Goal: Task Accomplishment & Management: Use online tool/utility

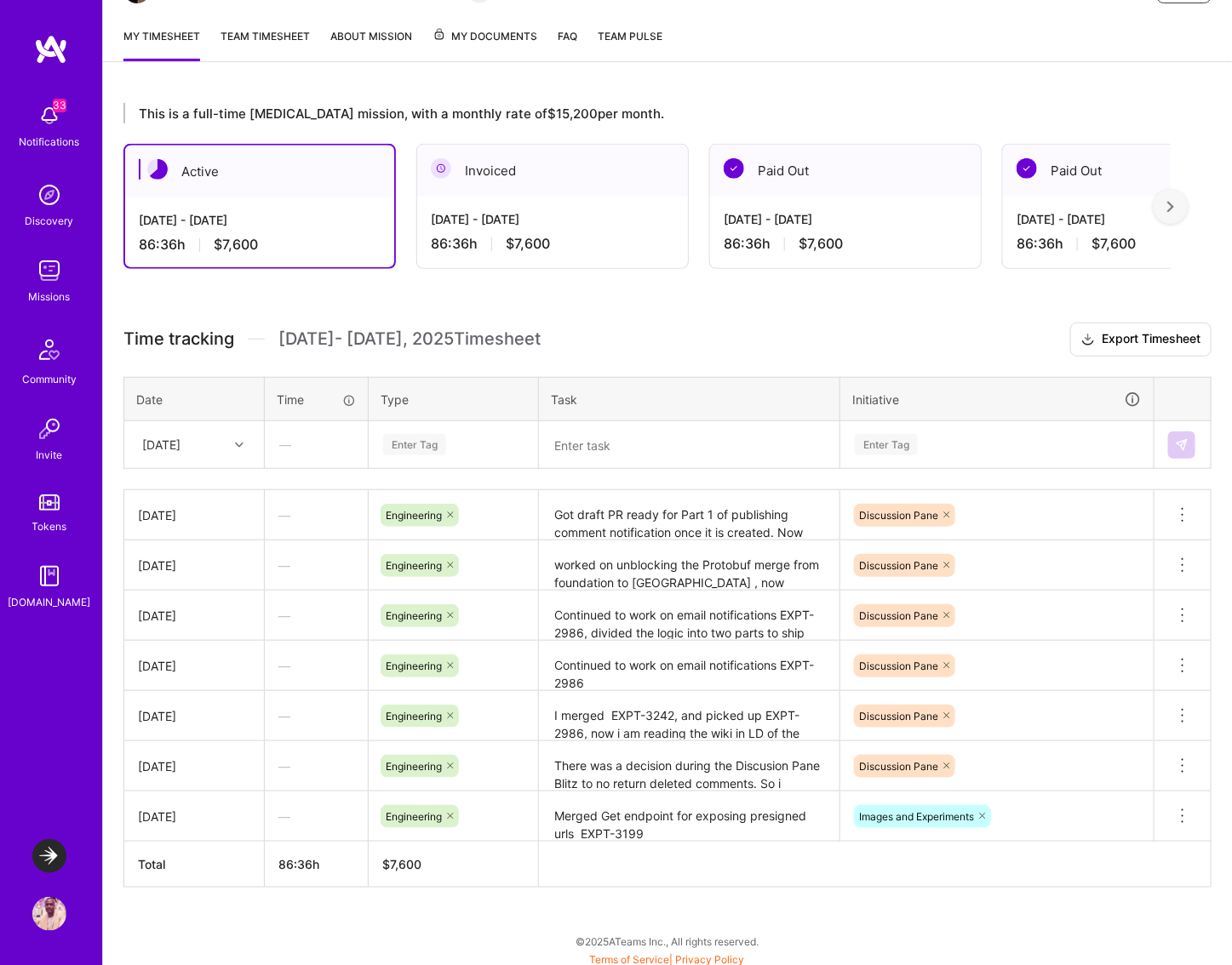
scroll to position [65, 0]
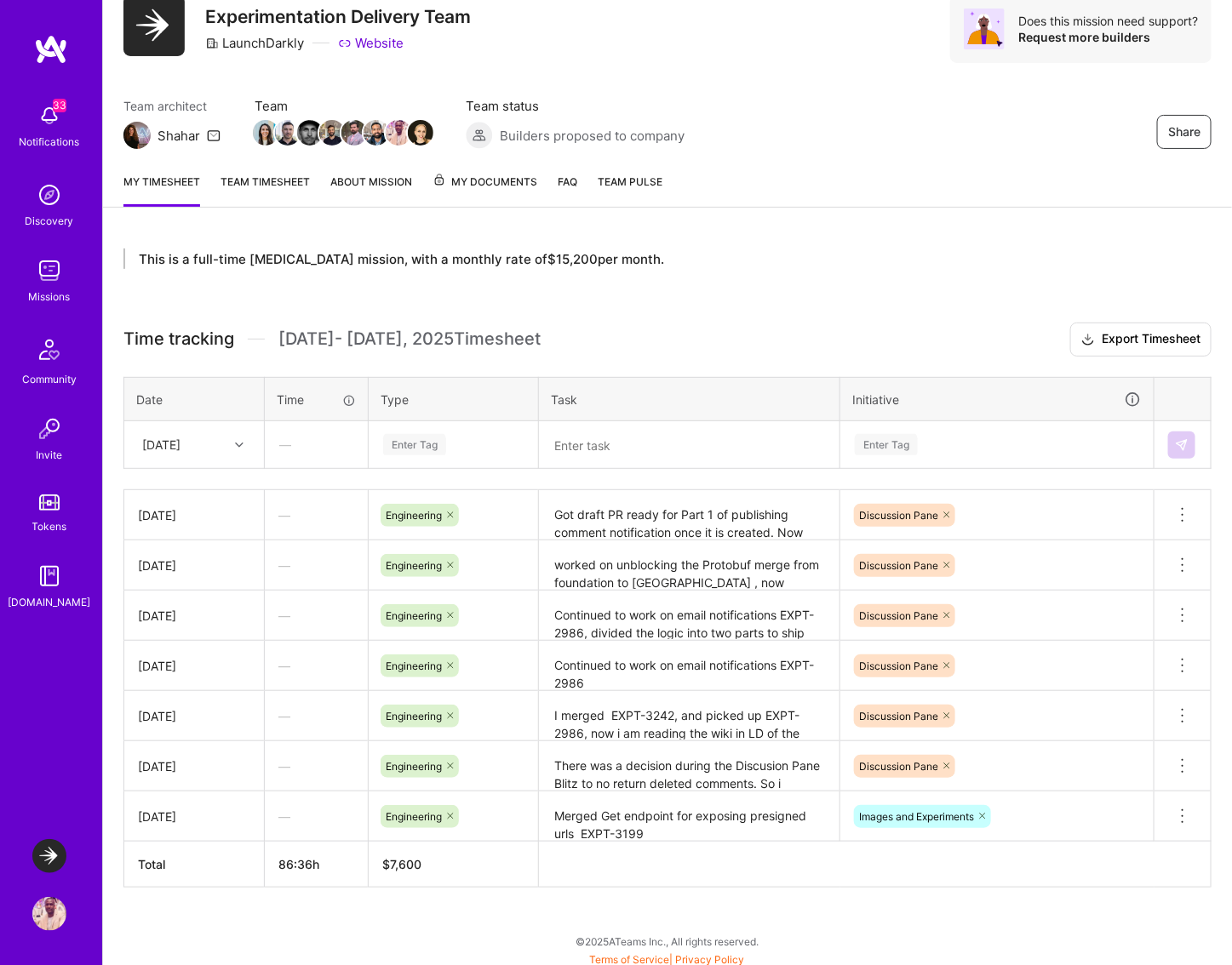
click at [579, 446] on textarea at bounding box center [689, 445] width 297 height 44
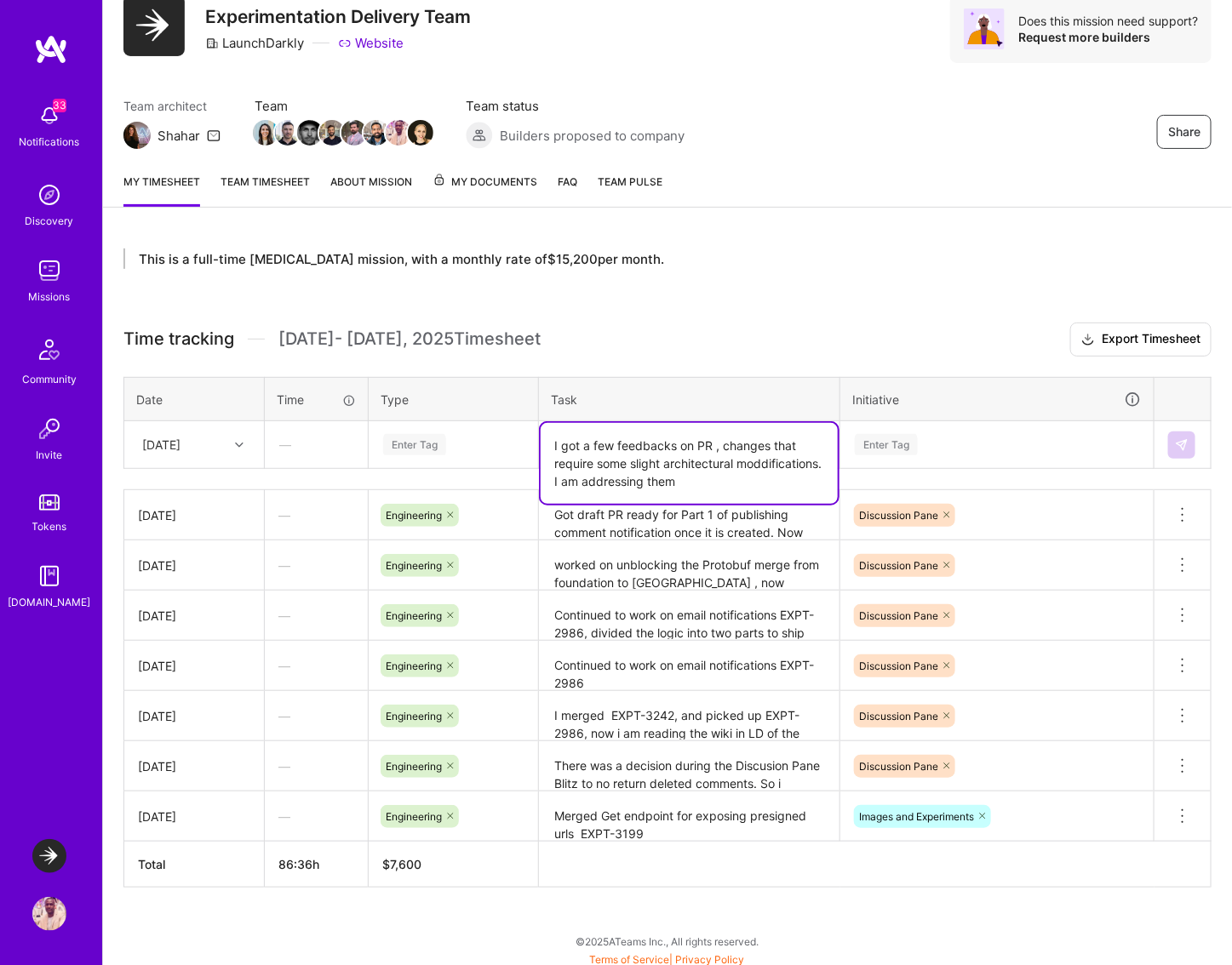
type textarea "I got a few feedbacks on PR , changes that require some slight architectural mo…"
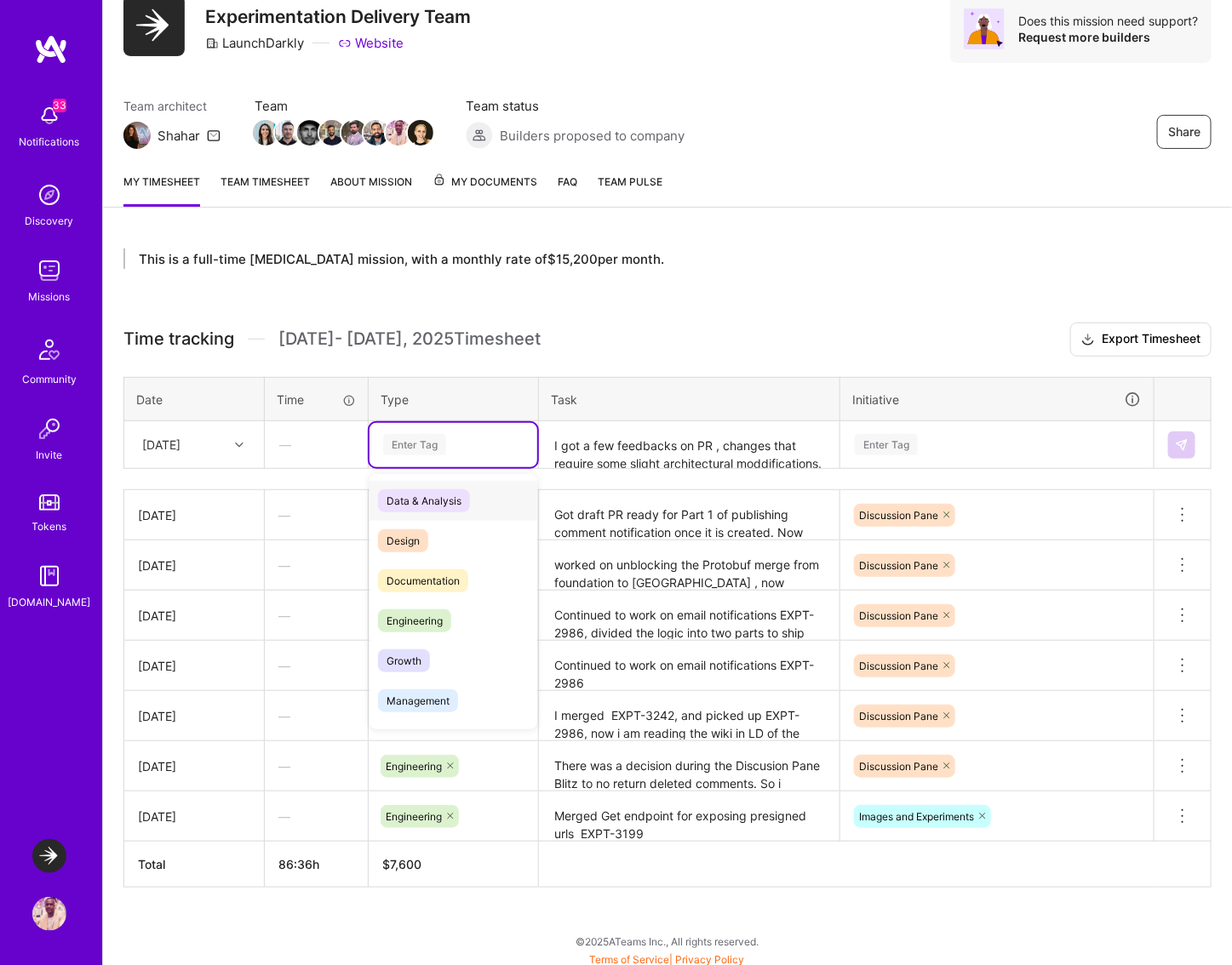
click at [432, 434] on div "Enter Tag" at bounding box center [414, 445] width 63 height 26
type input "en"
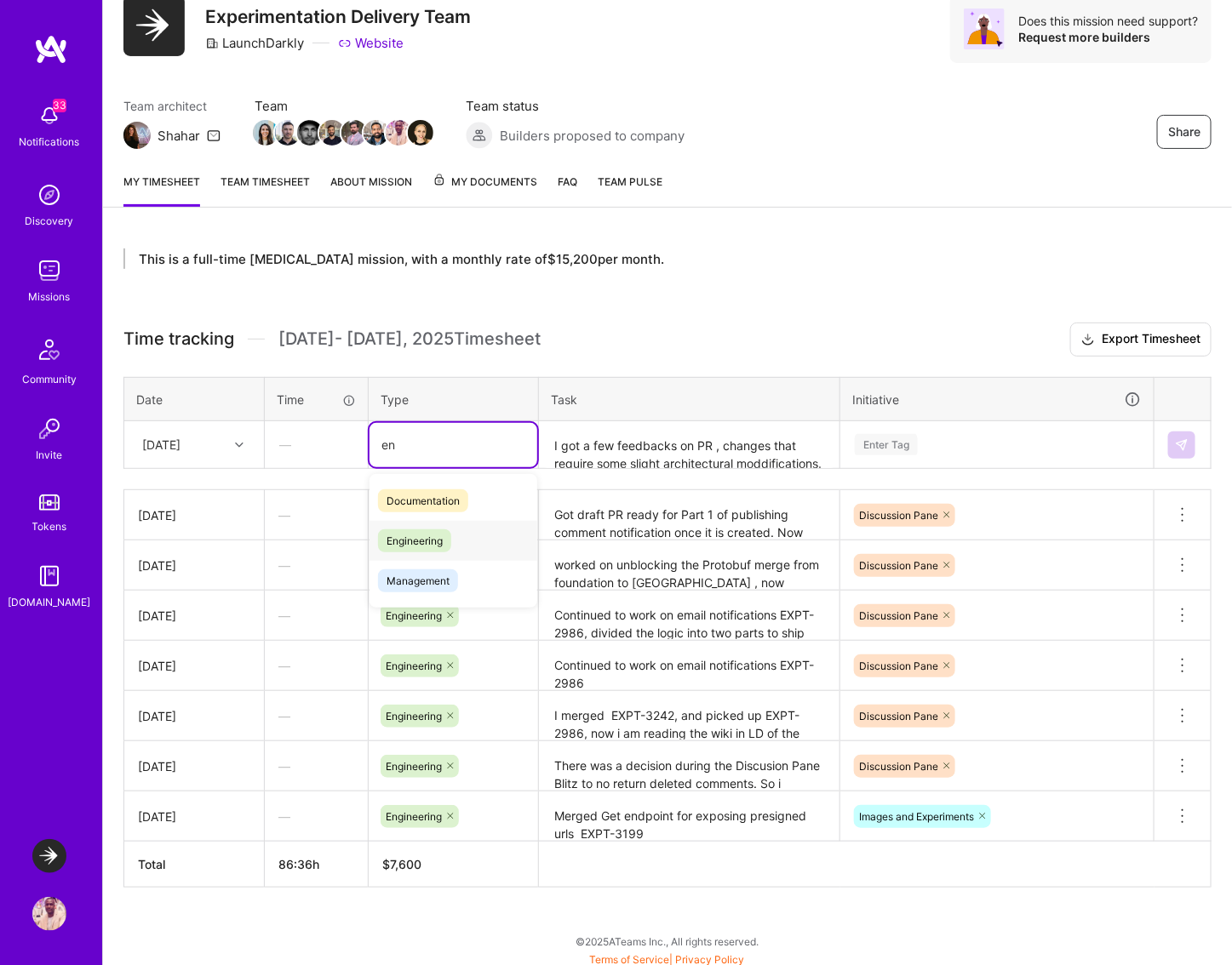
click at [434, 537] on span "Engineering" at bounding box center [414, 540] width 73 height 23
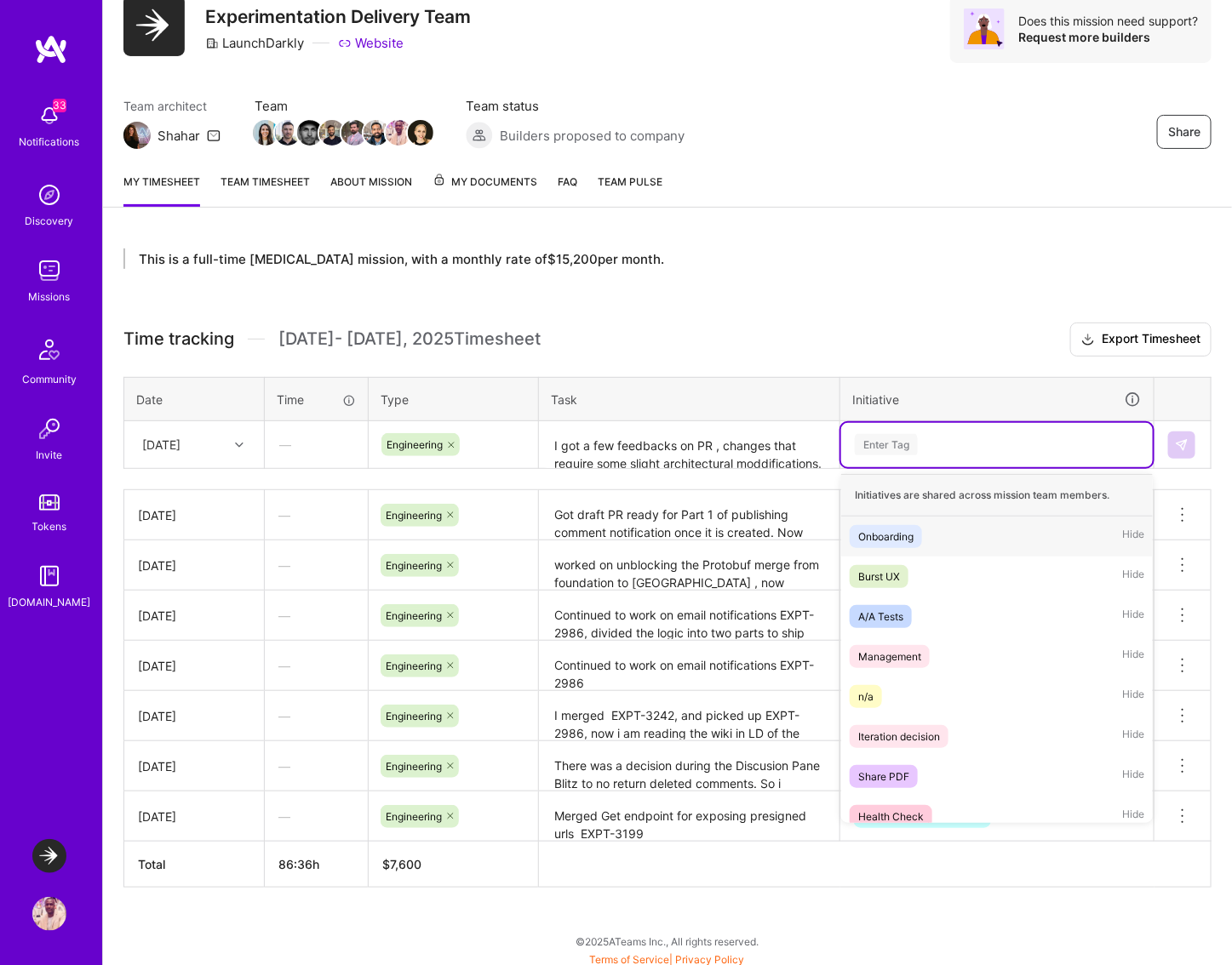
click at [1033, 447] on div "Enter Tag" at bounding box center [997, 444] width 288 height 21
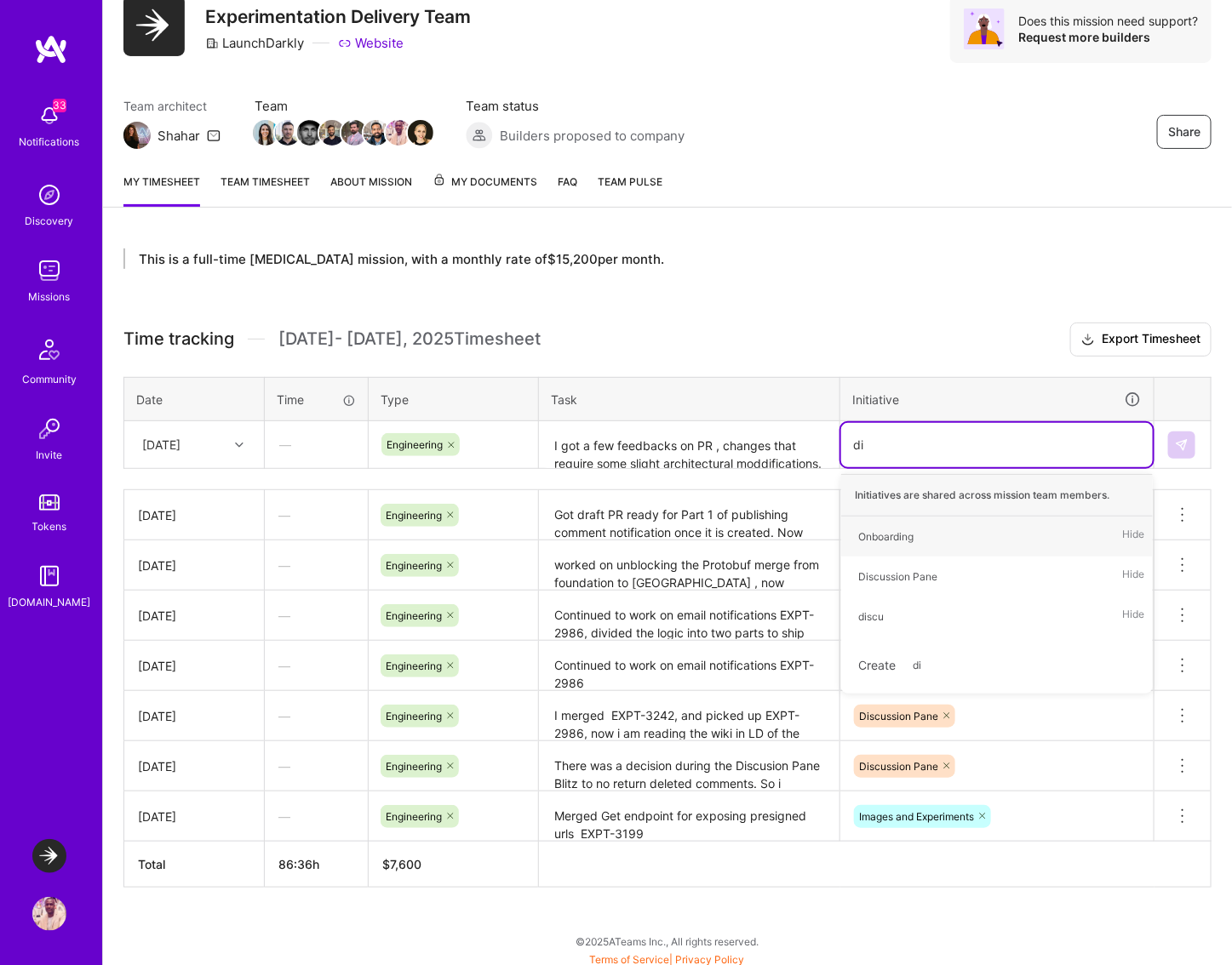
type input "dis"
click at [931, 528] on div "Discussion Pane" at bounding box center [897, 537] width 79 height 18
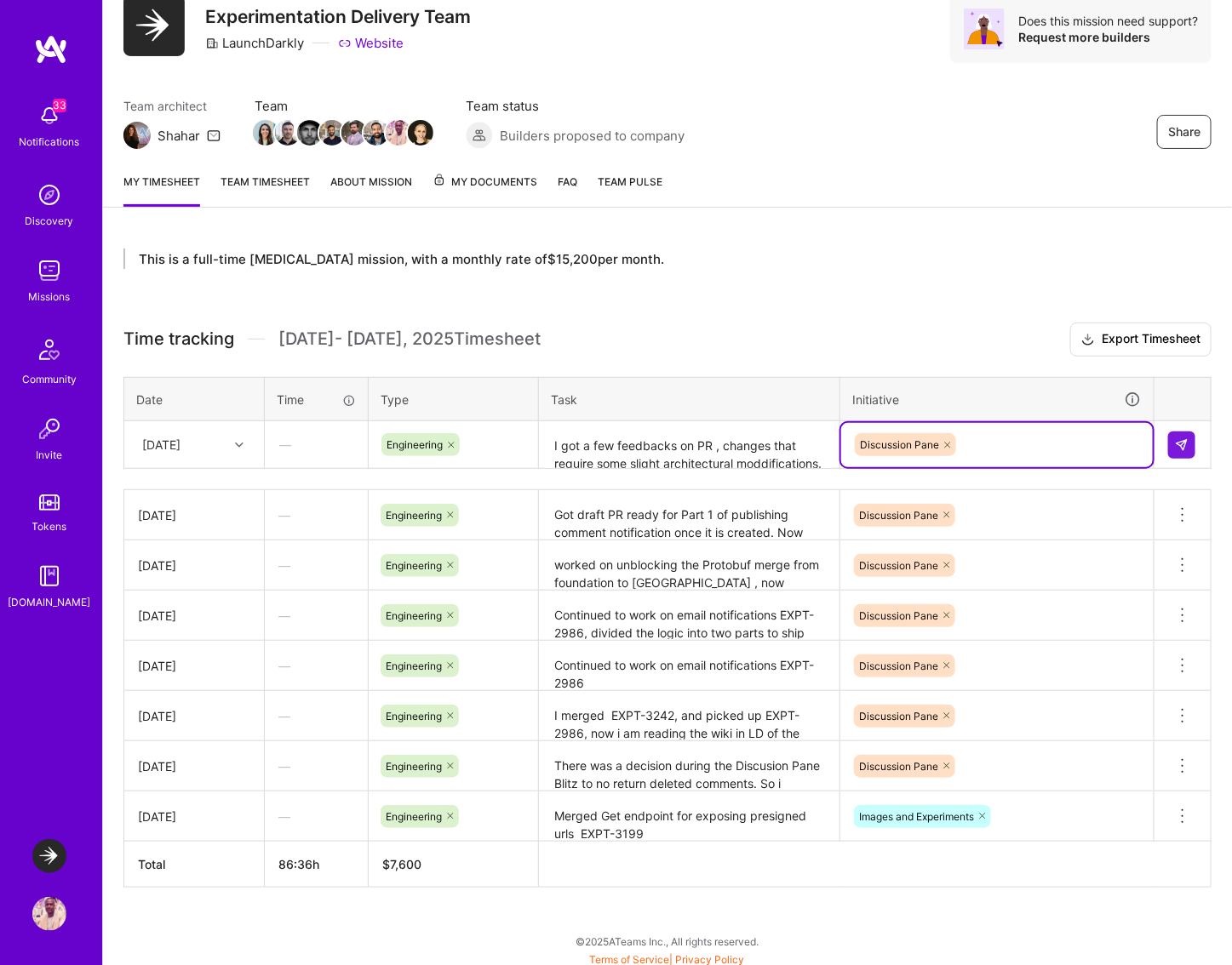
click at [715, 456] on textarea "I got a few feedbacks on PR , changes that require some slight architectural mo…" at bounding box center [689, 445] width 297 height 45
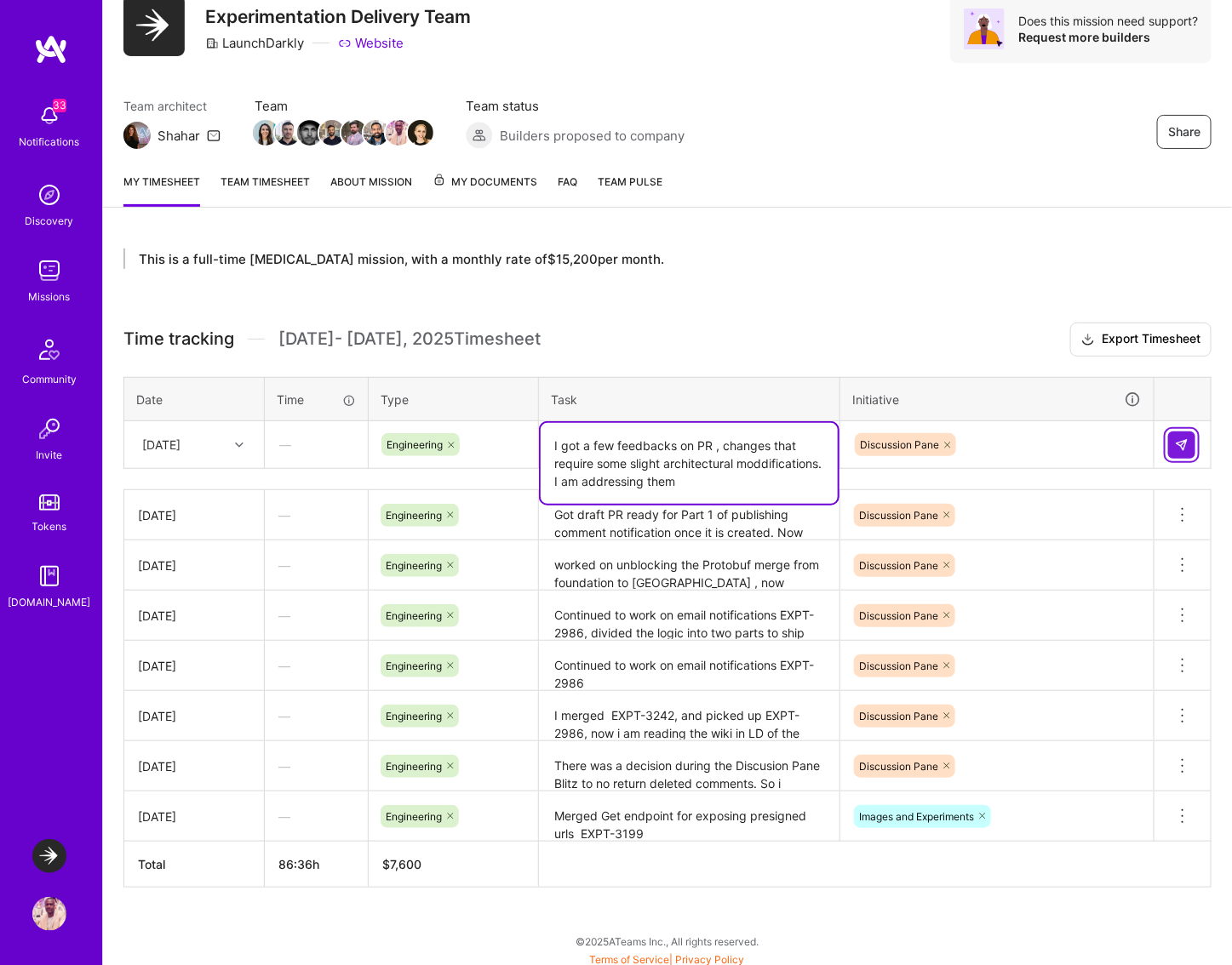
click at [1185, 449] on img at bounding box center [1182, 445] width 14 height 14
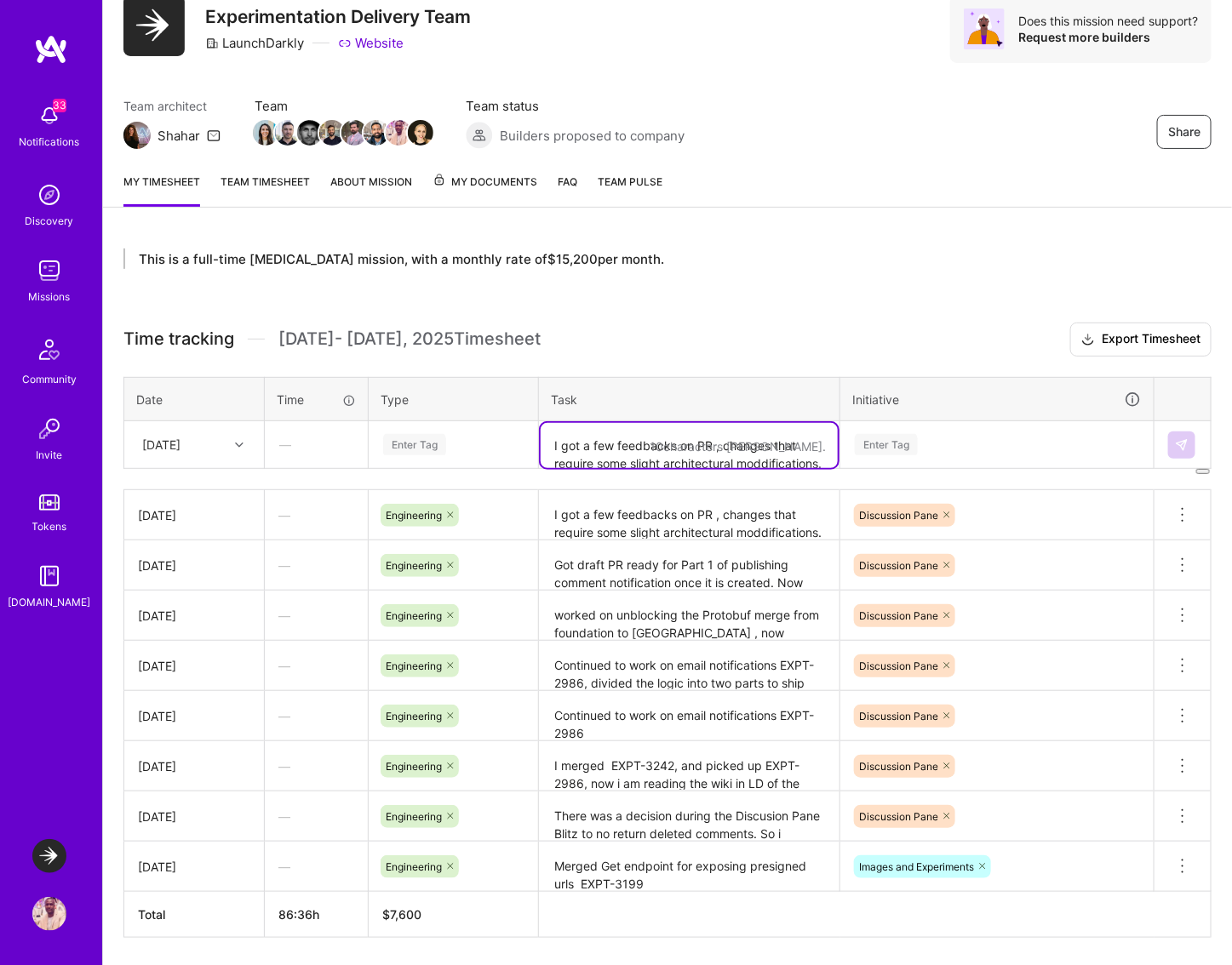
click at [668, 451] on textarea "I got a few feedbacks on PR , changes that require some slight architectural mo…" at bounding box center [689, 445] width 297 height 45
type textarea "I have addressed all feedbacks realated to the notification"
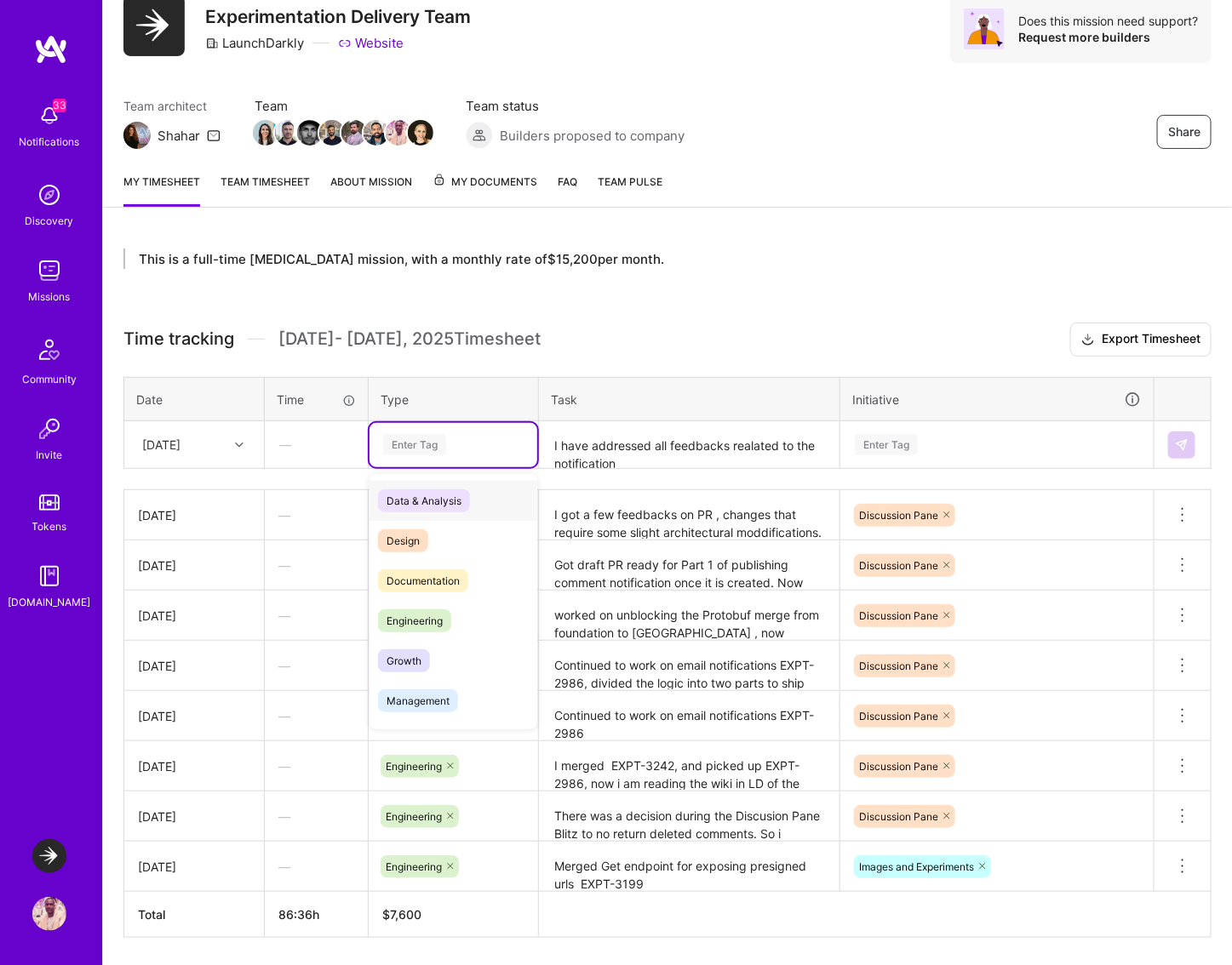
click at [427, 451] on div "Enter Tag" at bounding box center [414, 445] width 63 height 26
type input "eng"
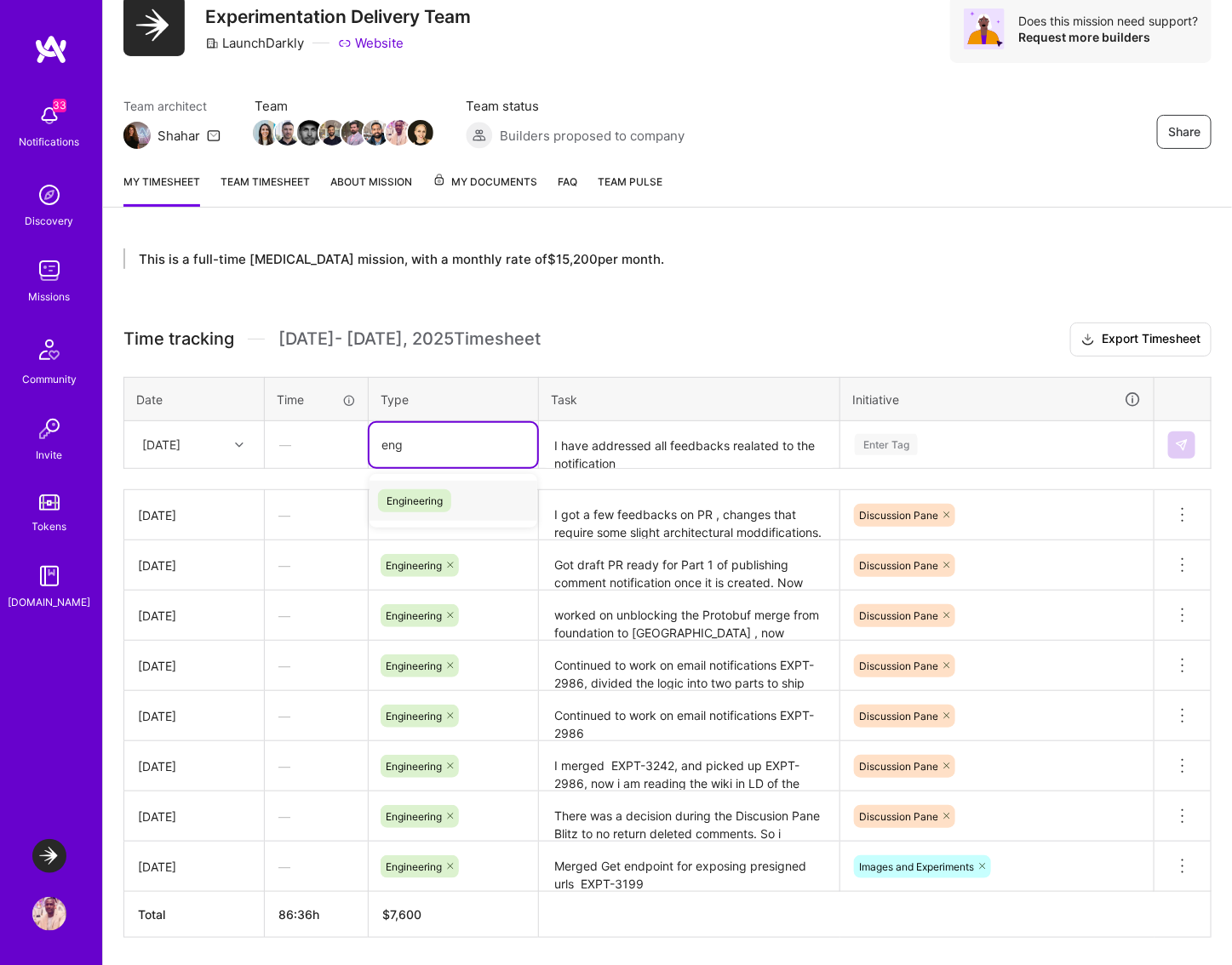
click at [427, 497] on span "Engineering" at bounding box center [414, 500] width 73 height 23
click at [1016, 449] on div "Enter Tag" at bounding box center [997, 444] width 288 height 21
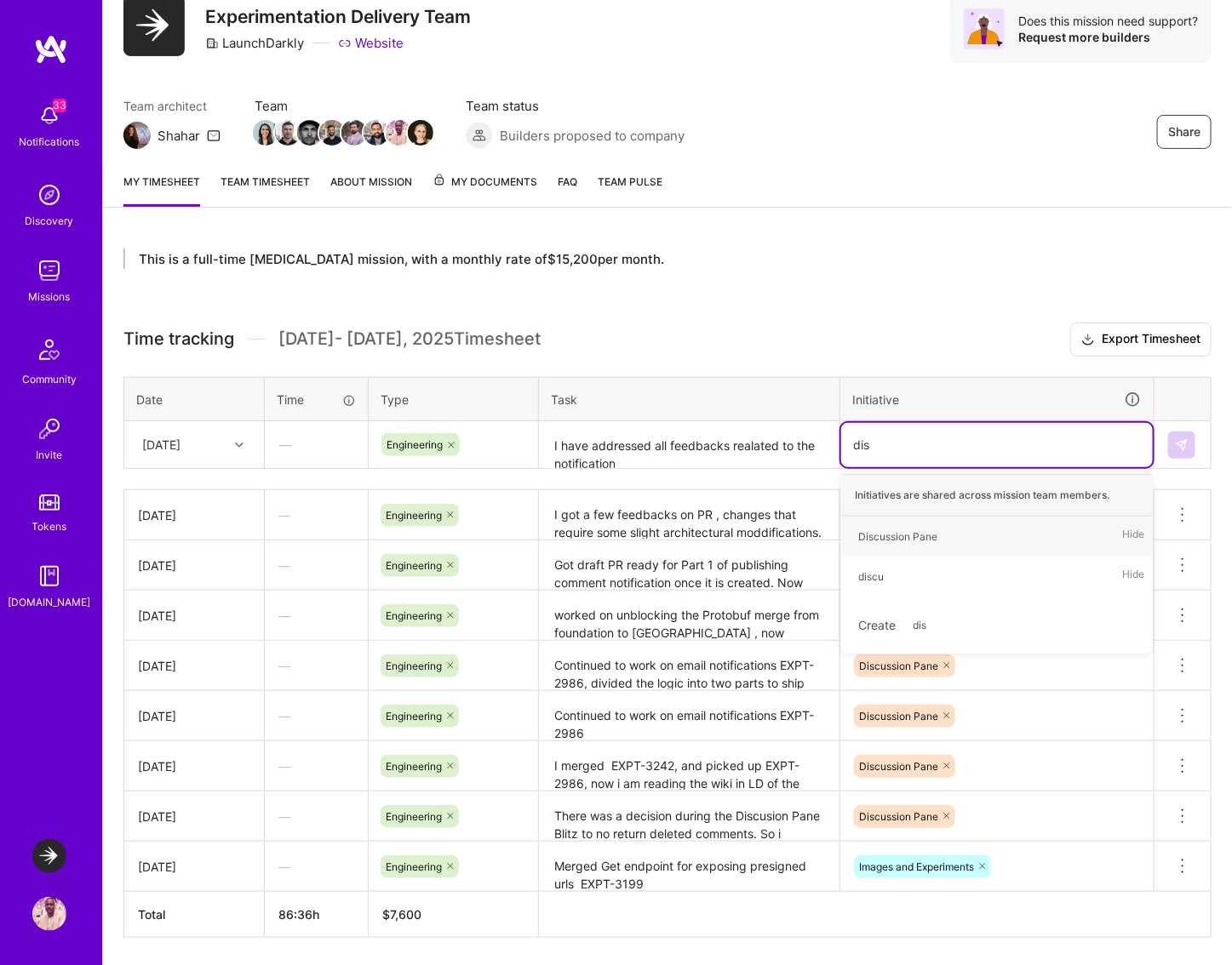
type input "disc"
click at [957, 528] on div "Discussion Pane Hide" at bounding box center [997, 537] width 312 height 40
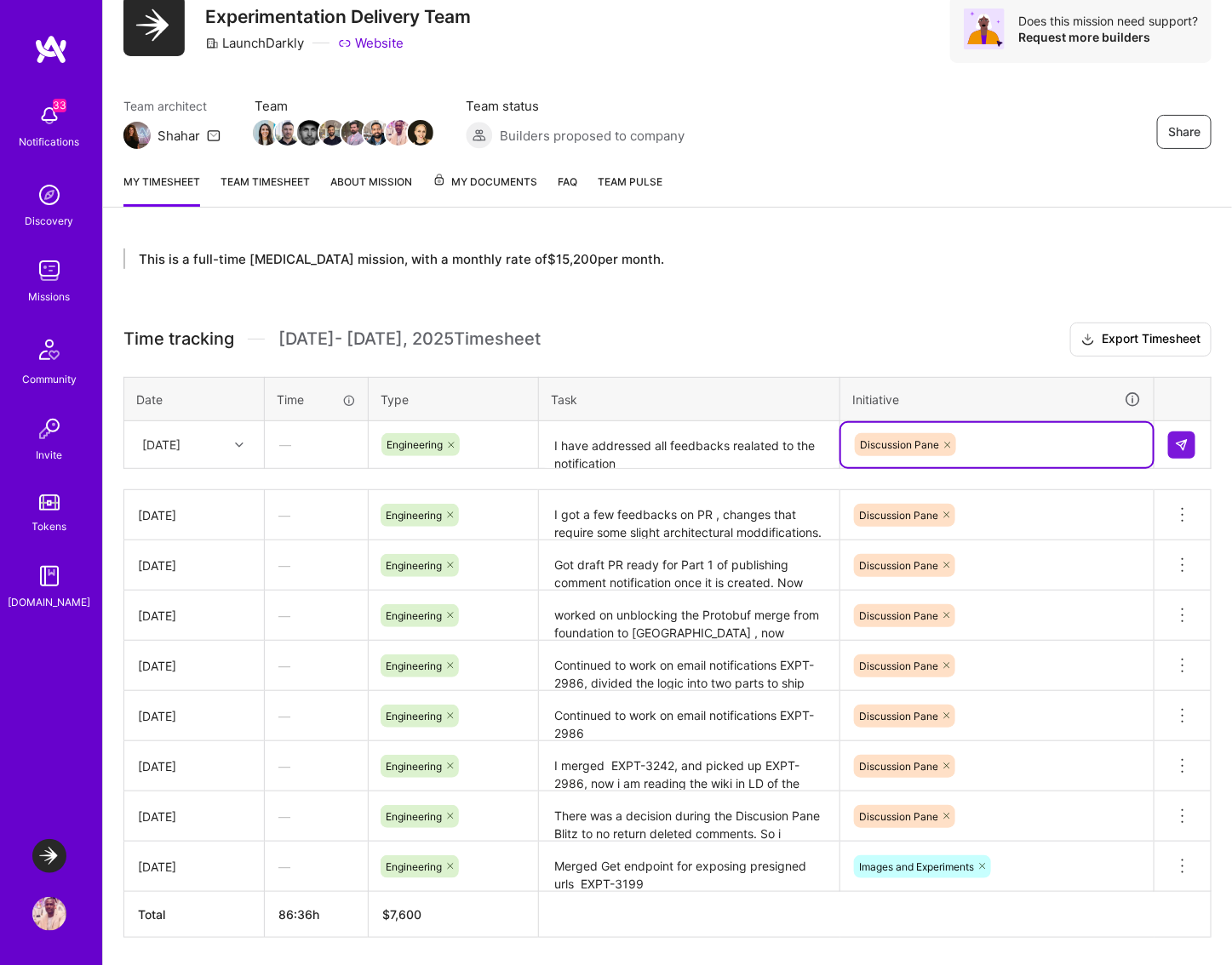
click at [700, 456] on textarea "I have addressed all feedbacks realated to the notification" at bounding box center [689, 445] width 297 height 45
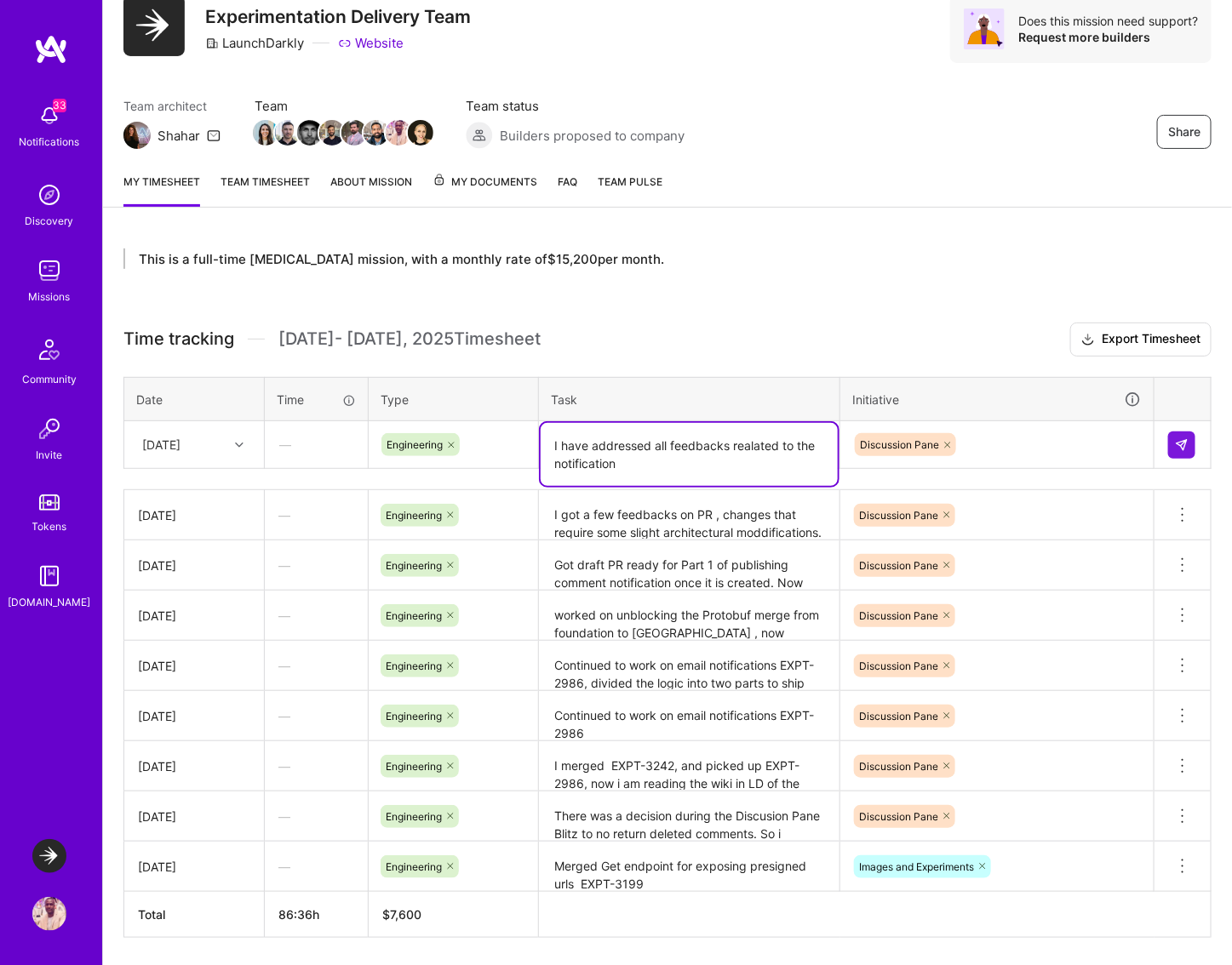
click at [745, 443] on textarea "I have addressed all feedbacks realated to the notification" at bounding box center [689, 454] width 297 height 63
type textarea "I have addressed all feedbacks related to the notification publishing PR, and i…"
click at [1188, 444] on img at bounding box center [1182, 445] width 14 height 14
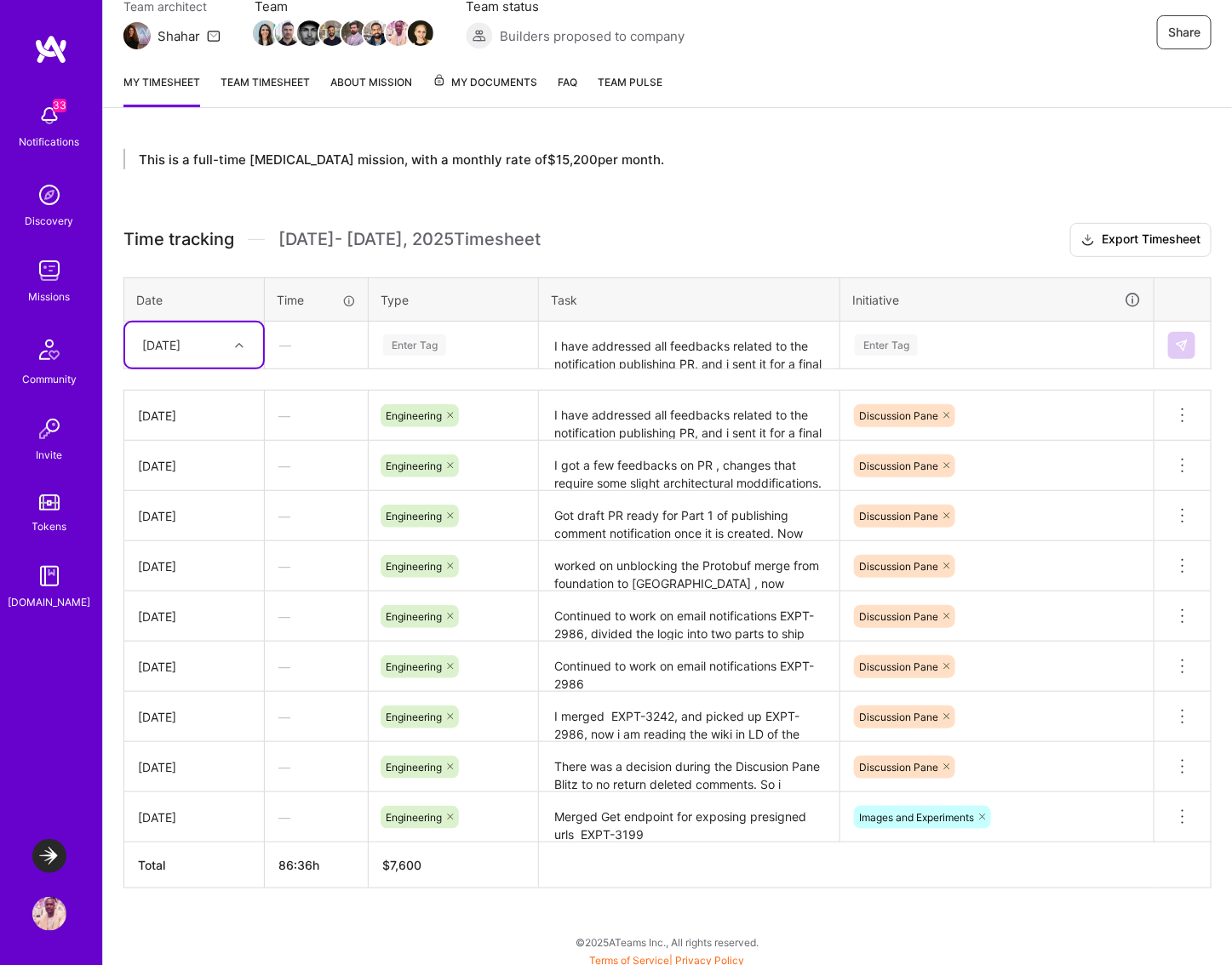
scroll to position [0, 0]
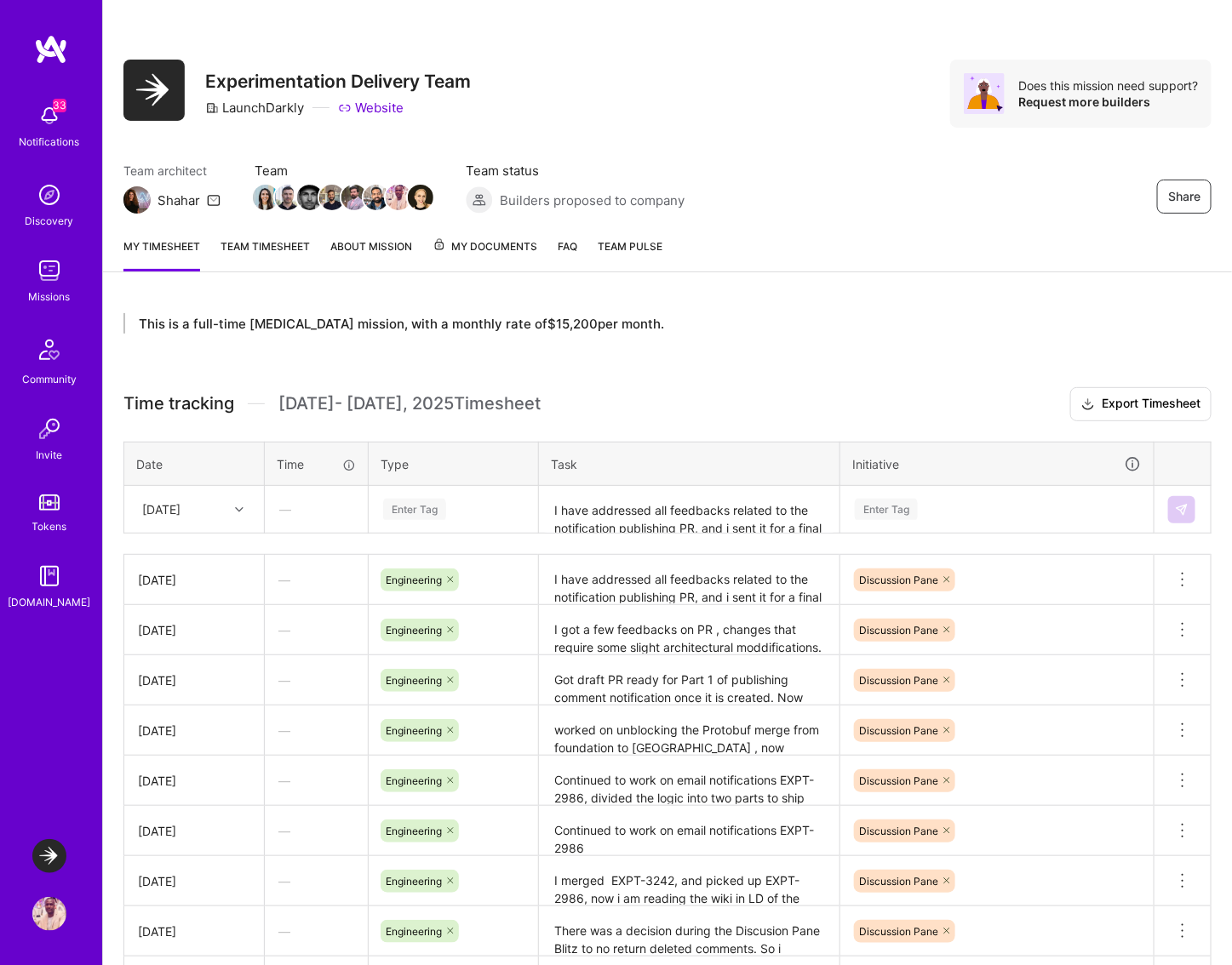
click at [53, 286] on img at bounding box center [49, 271] width 34 height 34
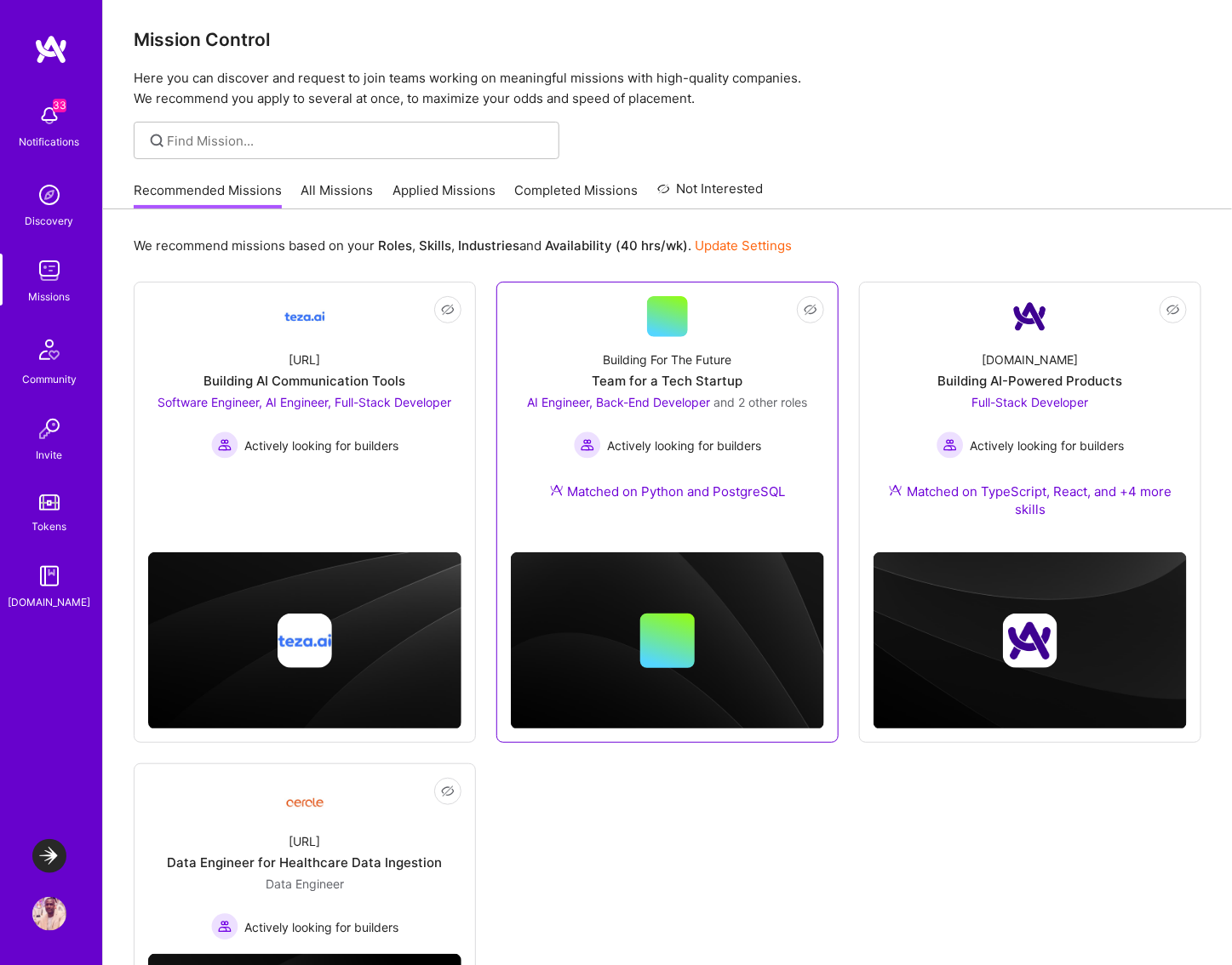
scroll to position [225, 0]
